Goal: Information Seeking & Learning: Understand process/instructions

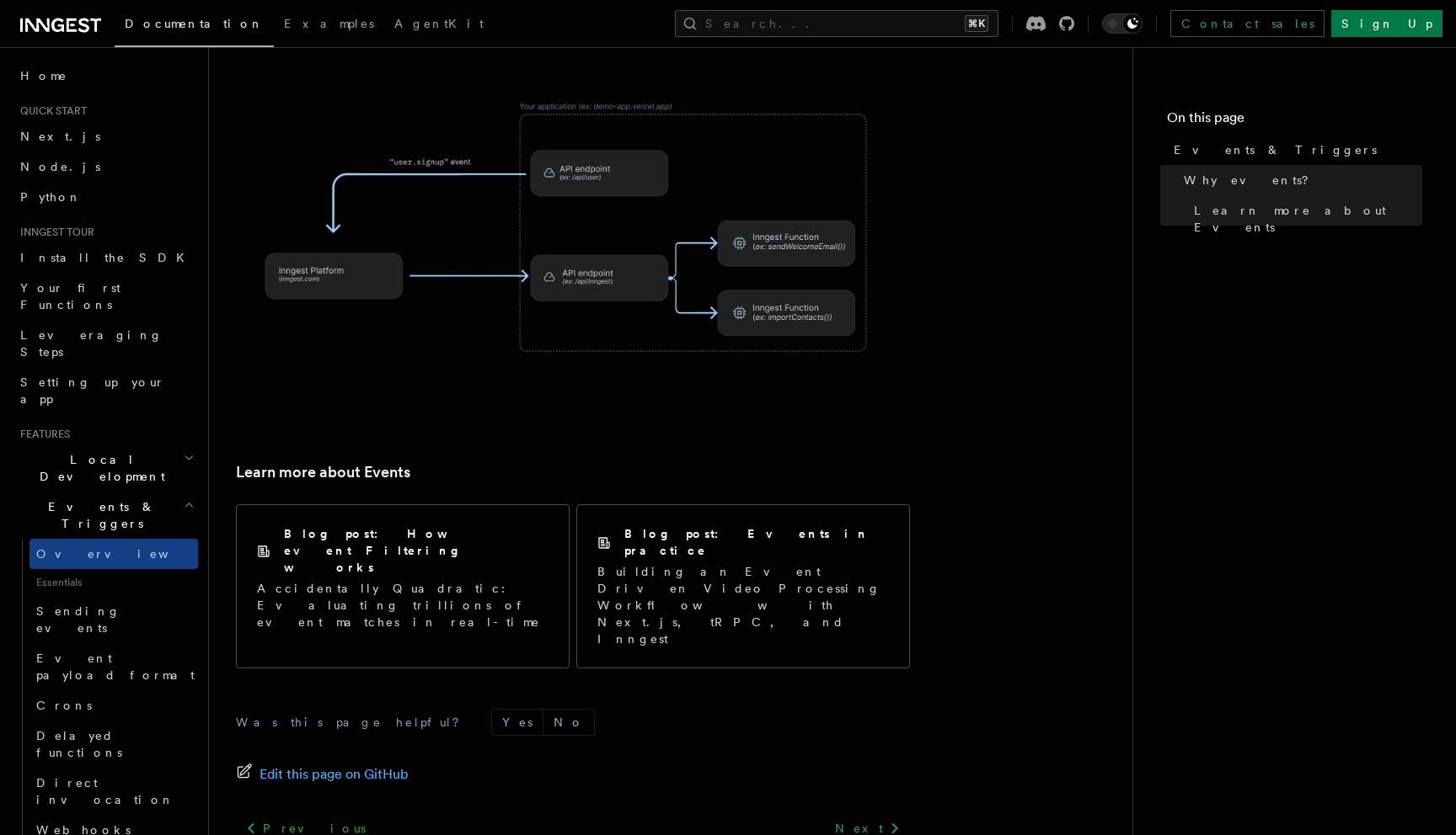
scroll to position [995, 0]
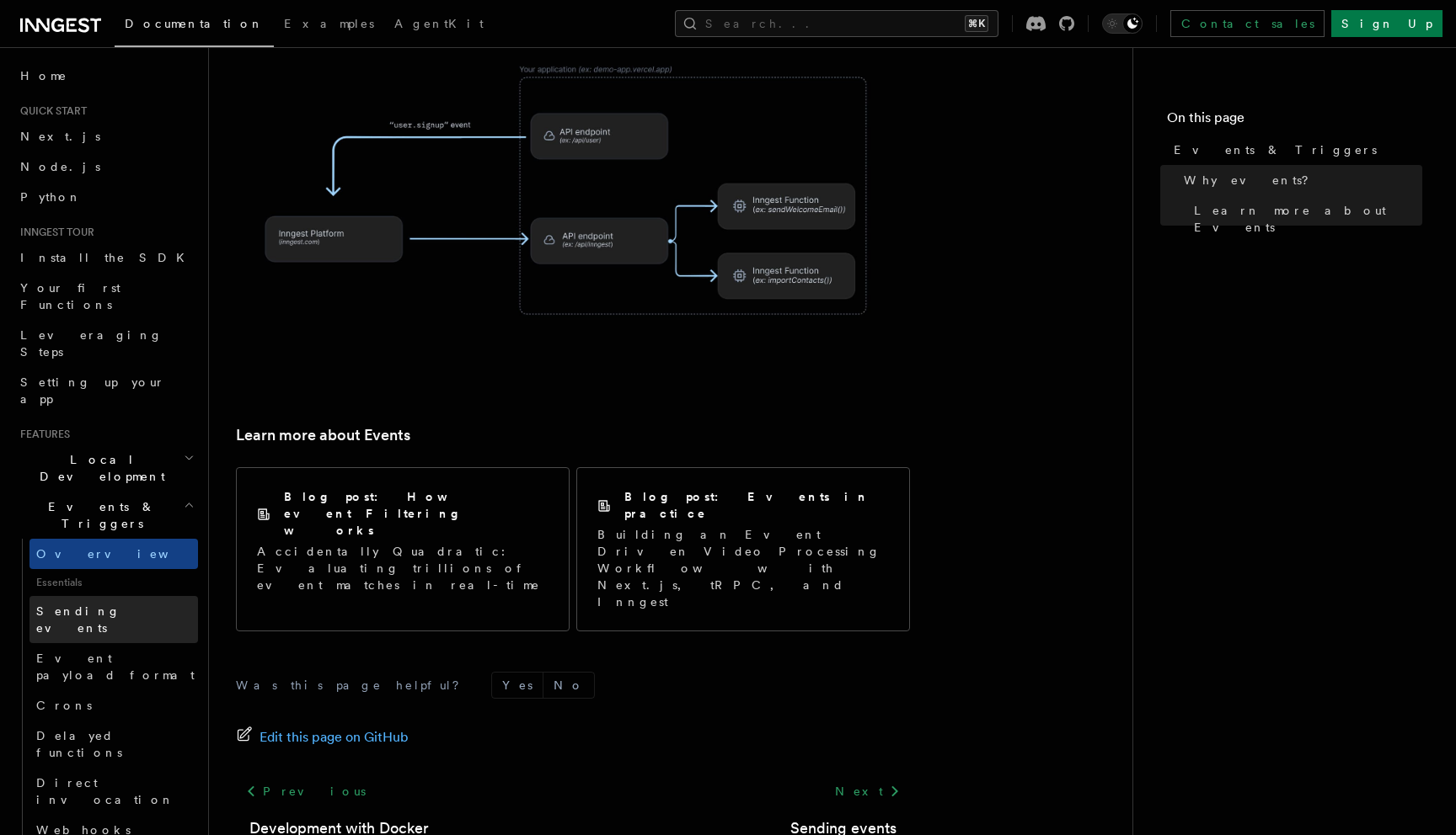
click at [114, 605] on span "Sending events" at bounding box center [78, 619] width 84 height 31
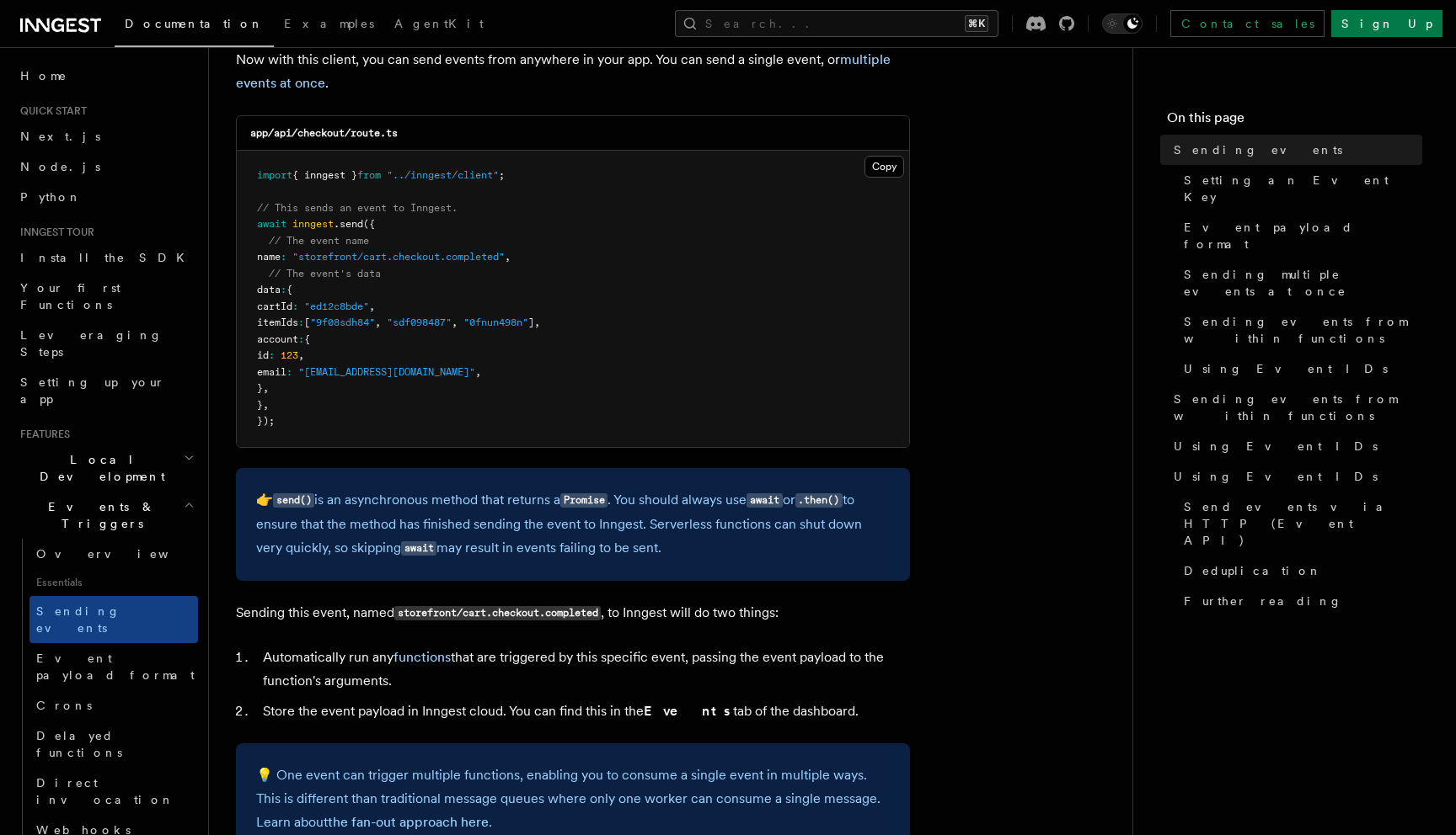
scroll to position [439, 0]
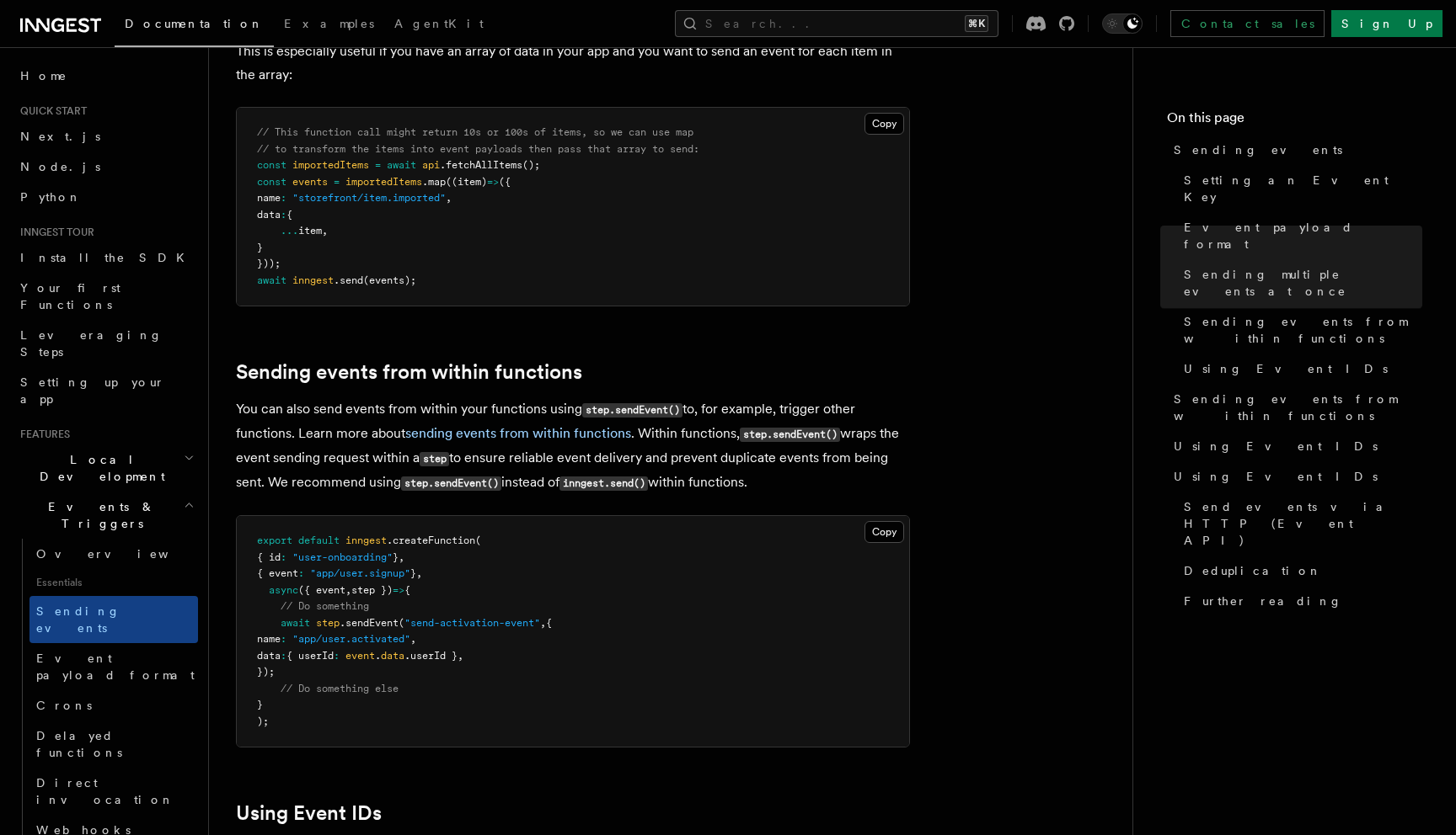
scroll to position [2305, 0]
click at [934, 506] on article "Features Events & Triggers Sending events To start, make sure you have installe…" at bounding box center [671, 519] width 870 height 5500
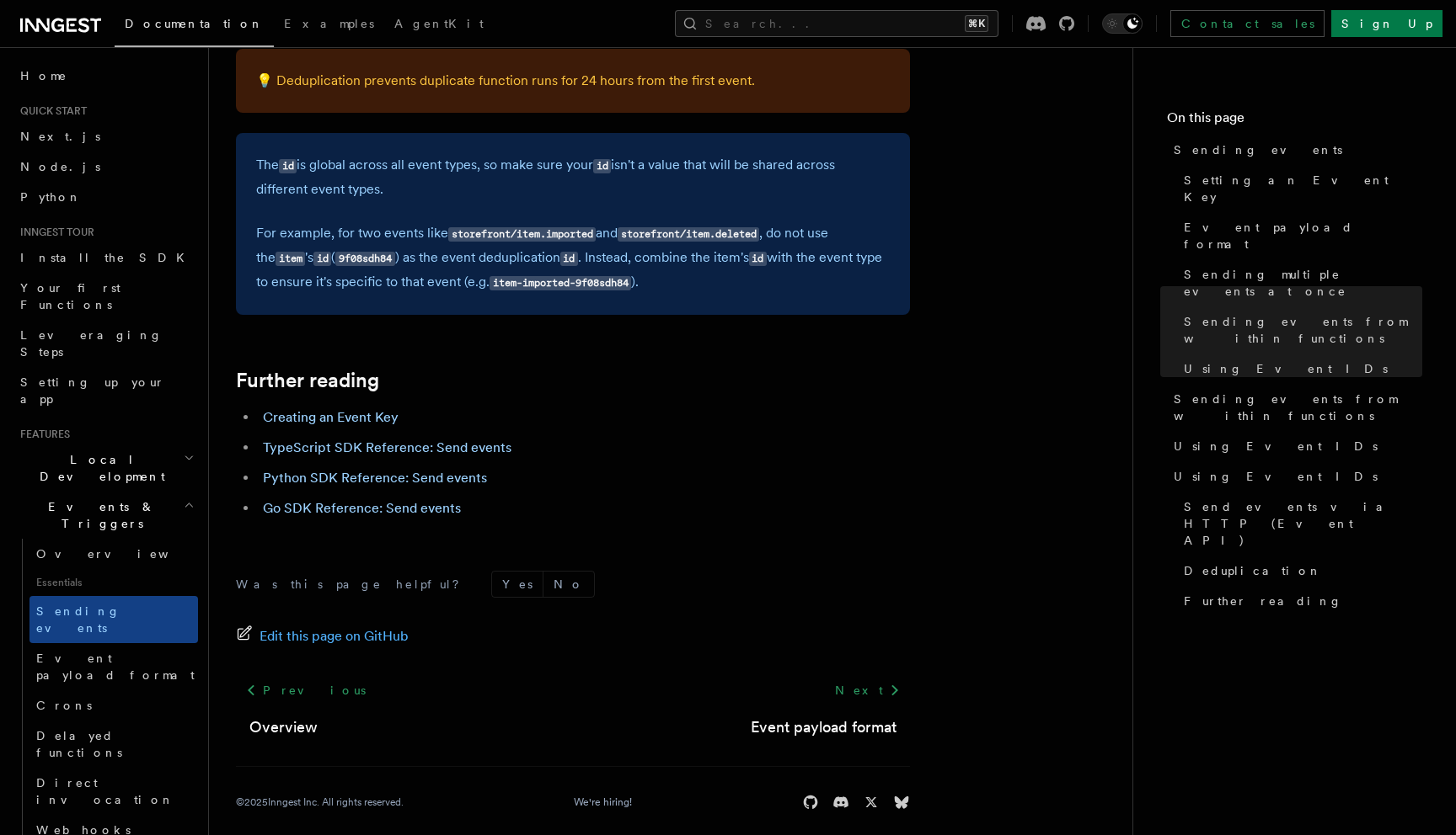
scroll to position [4723, 0]
click at [445, 571] on div "Was this page helpful? Yes No Edit this page on GitHub Previous Overview Next E…" at bounding box center [572, 693] width 674 height 315
click at [124, 652] on span "Event payload format" at bounding box center [115, 667] width 159 height 31
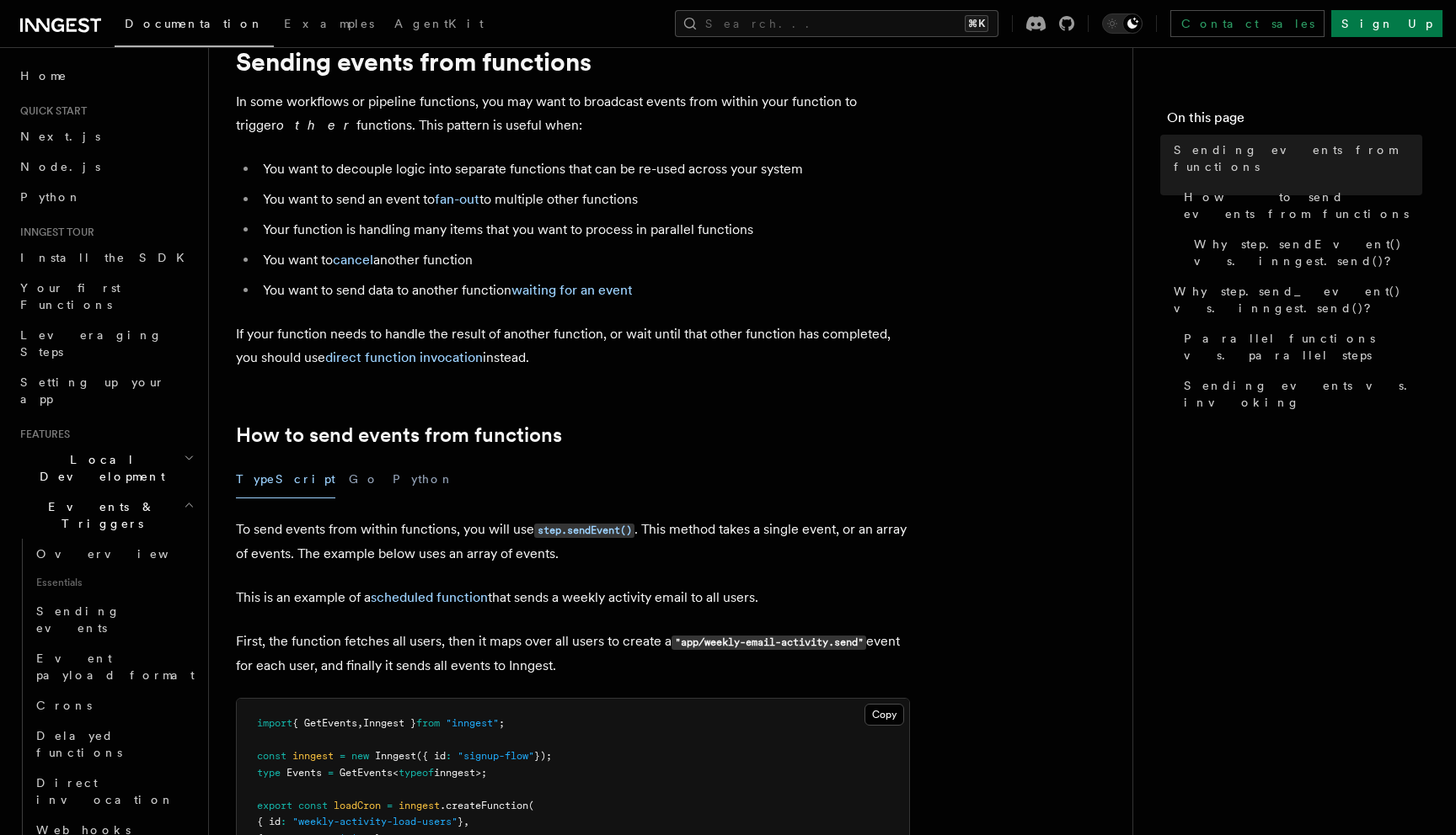
scroll to position [81, 0]
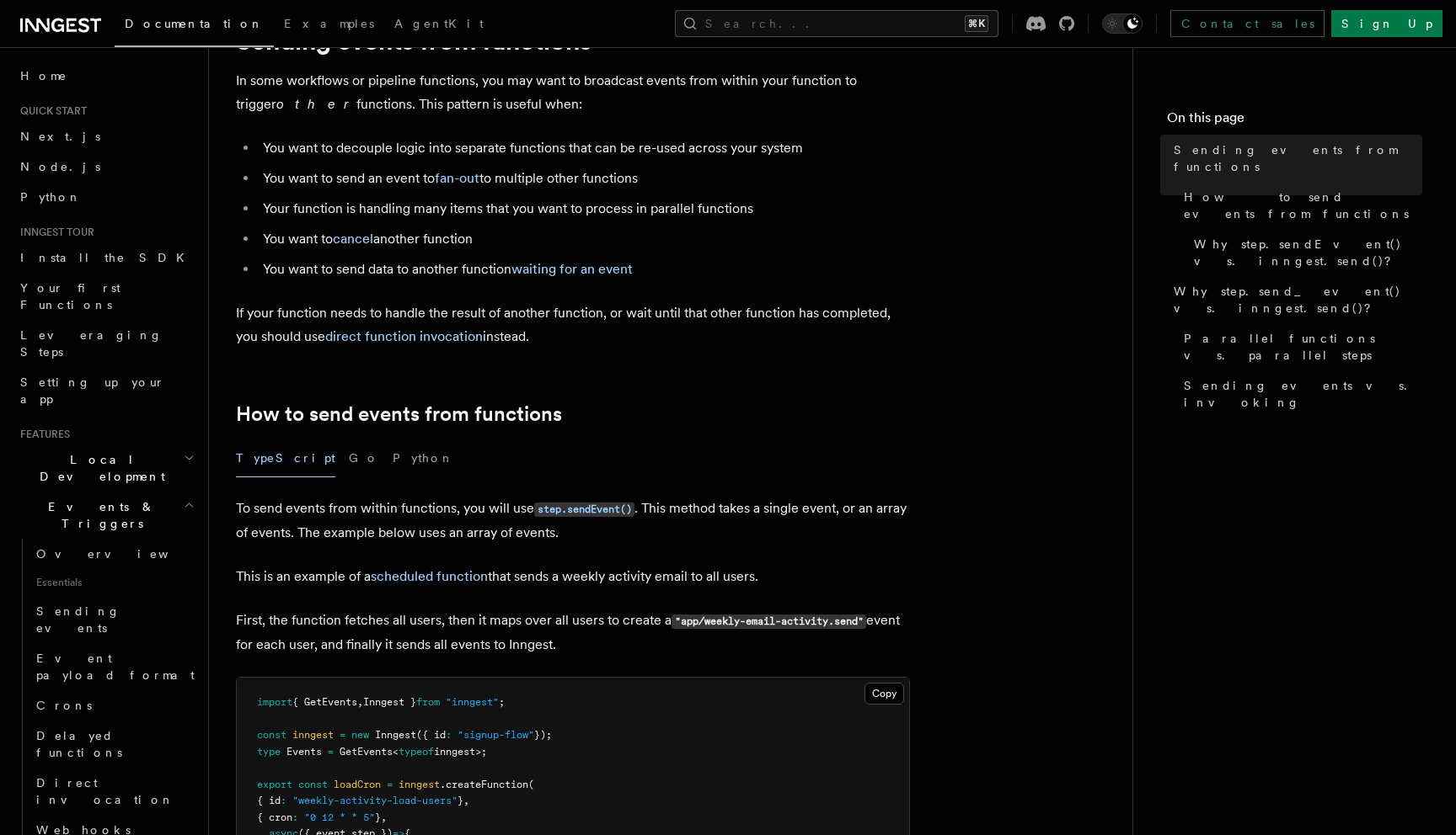
click at [832, 452] on div "TypeScript Go Python" at bounding box center [572, 458] width 674 height 38
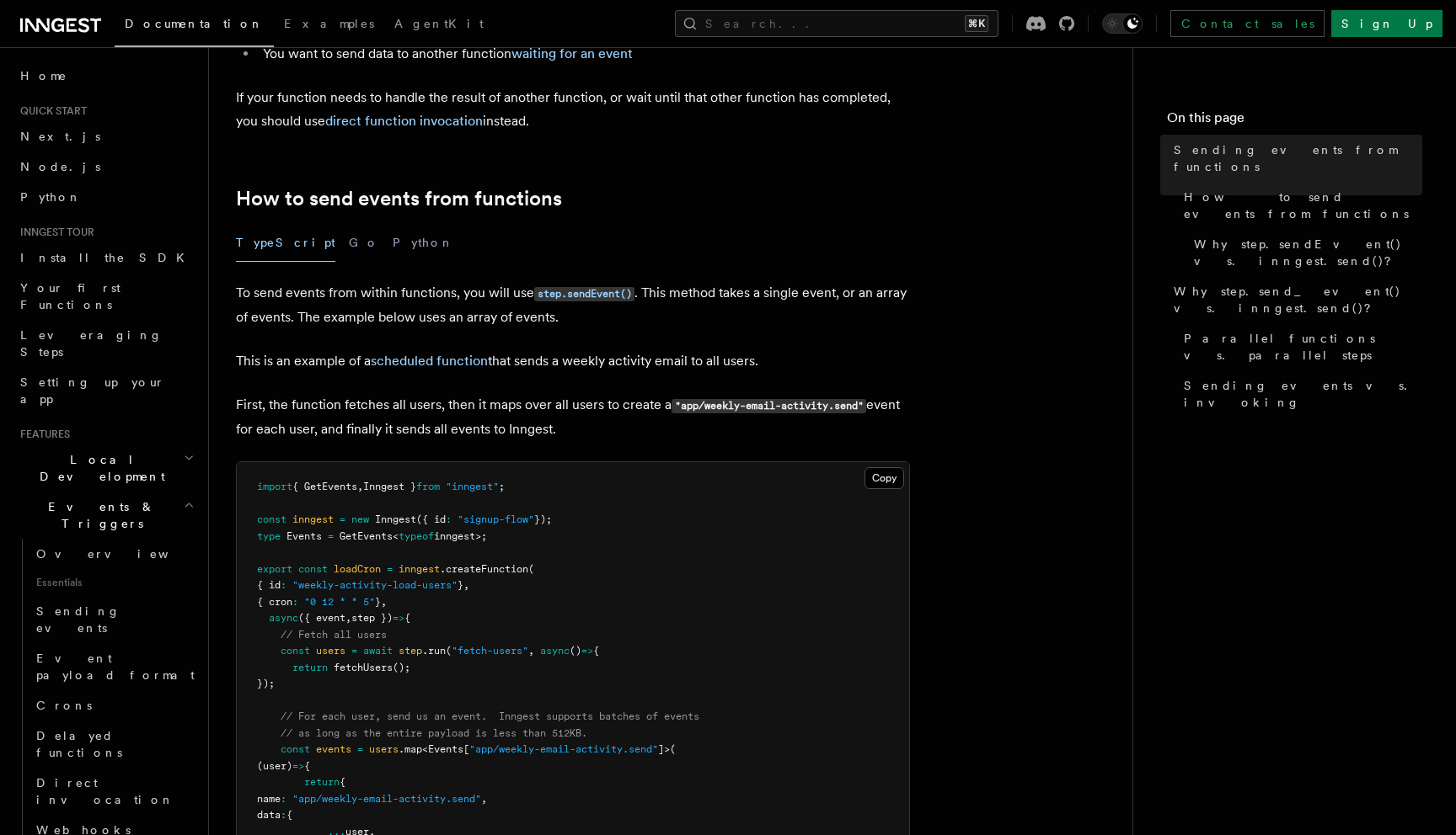
scroll to position [295, 0]
